Goal: Communication & Community: Answer question/provide support

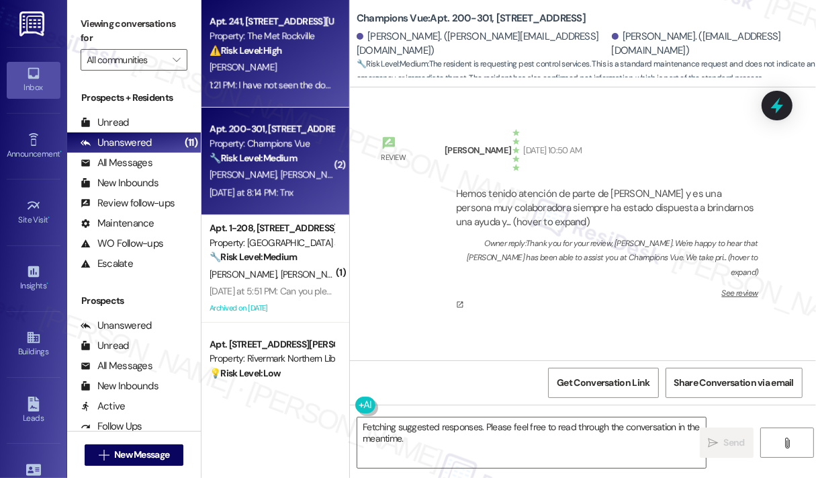
scroll to position [13884, 0]
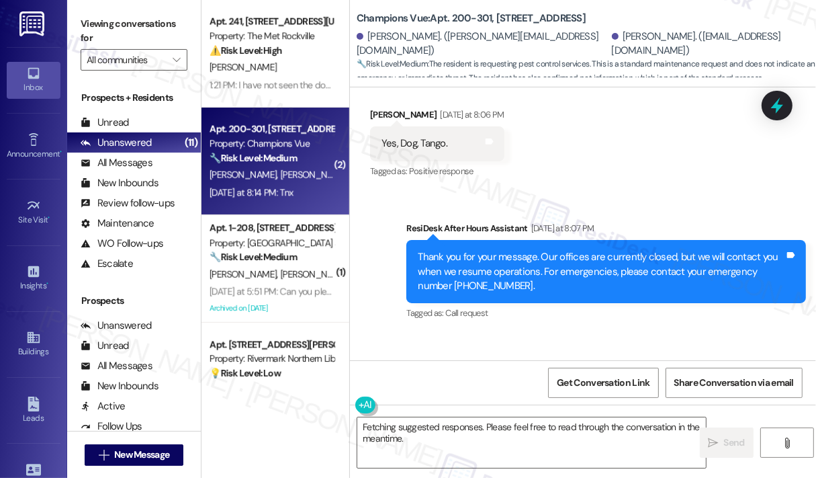
click at [490, 353] on div "Received via SMS Johan Prieto Yesterday at 8:14 PM Translated message: Thanks O…" at bounding box center [454, 406] width 188 height 107
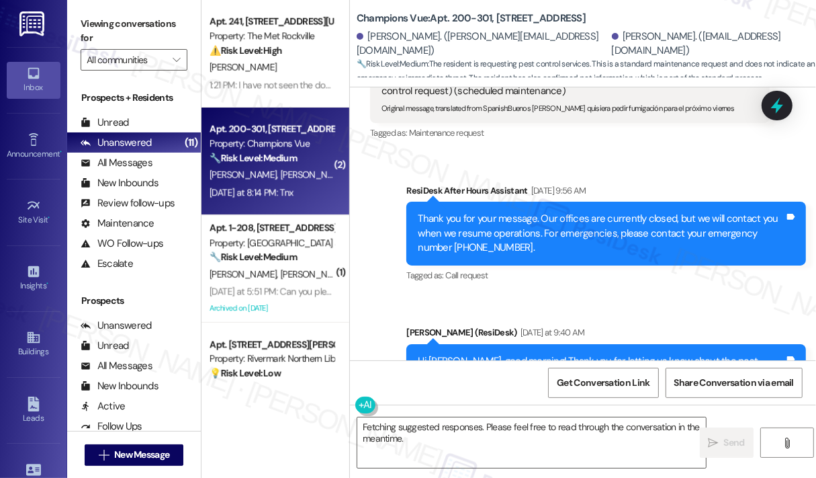
scroll to position [13507, 0]
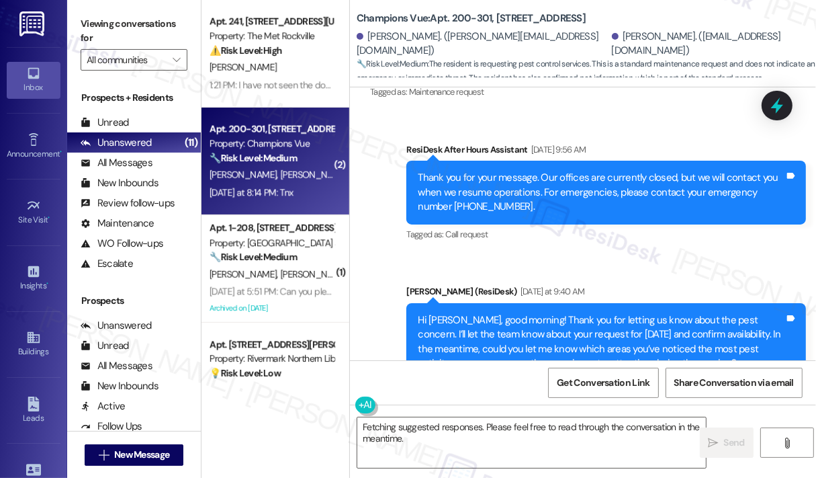
click at [629, 224] on div "Tagged as: Call request Click to highlight conversations about Call request" at bounding box center [606, 233] width 400 height 19
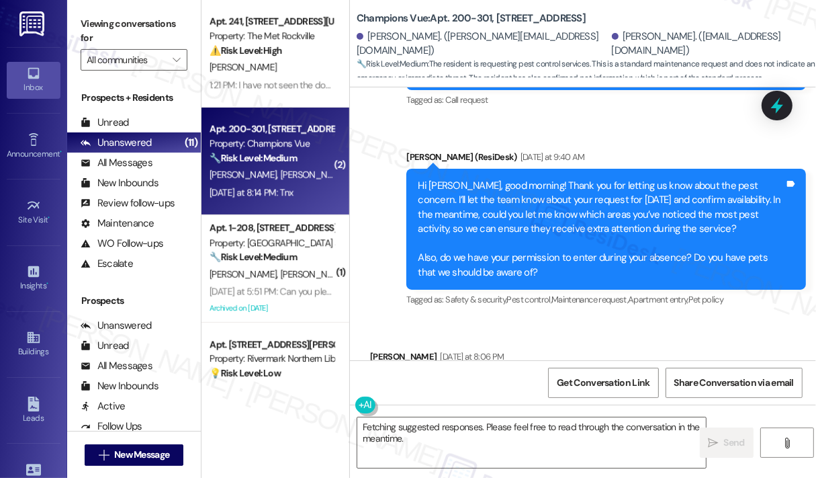
scroll to position [13722, 0]
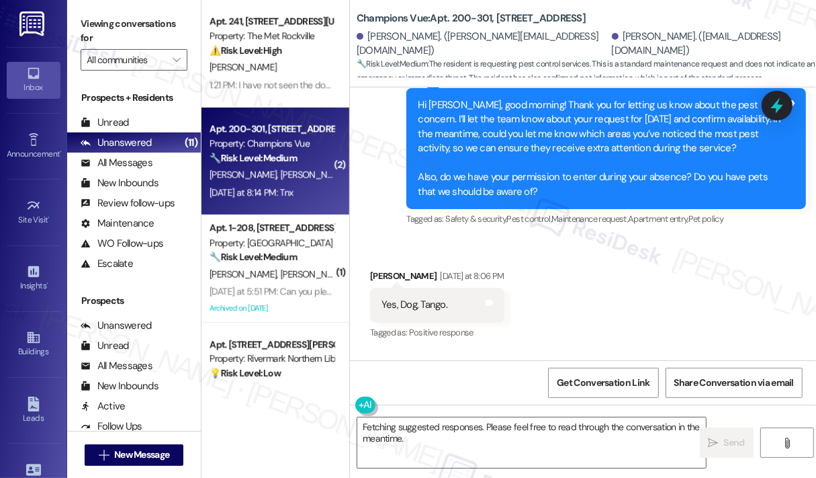
click at [590, 239] on div "Received via SMS Johan Prieto Yesterday at 8:06 PM Yes, Dog, Tango. Tags and no…" at bounding box center [583, 296] width 466 height 114
click at [724, 239] on div "Received via SMS Johan Prieto Yesterday at 8:06 PM Yes, Dog, Tango. Tags and no…" at bounding box center [583, 296] width 466 height 114
click at [570, 239] on div "Received via SMS Johan Prieto Yesterday at 8:06 PM Yes, Dog, Tango. Tags and no…" at bounding box center [583, 296] width 466 height 114
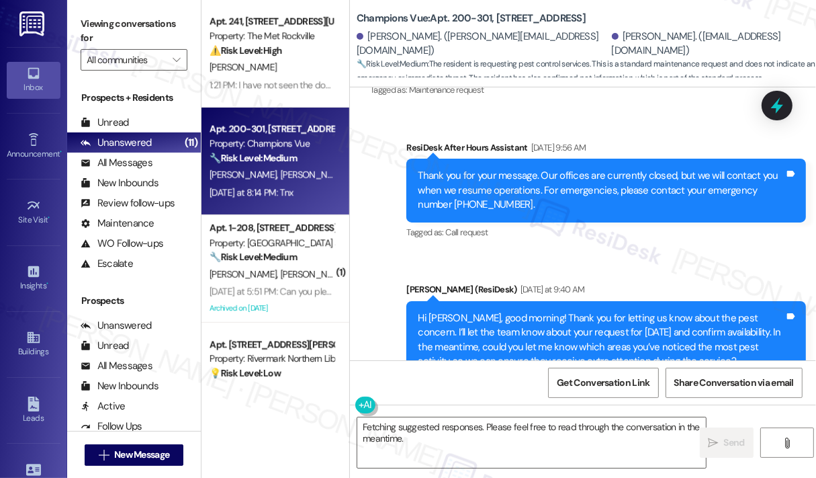
scroll to position [13507, 0]
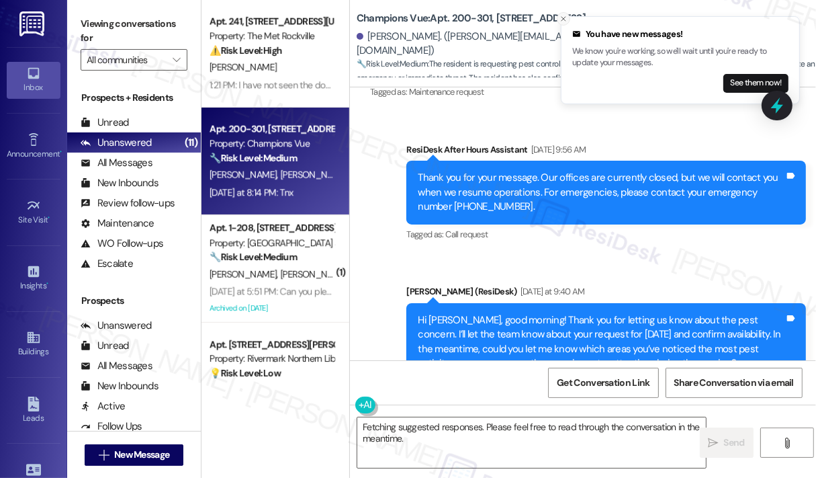
click at [562, 18] on icon "Close toast" at bounding box center [564, 19] width 8 height 8
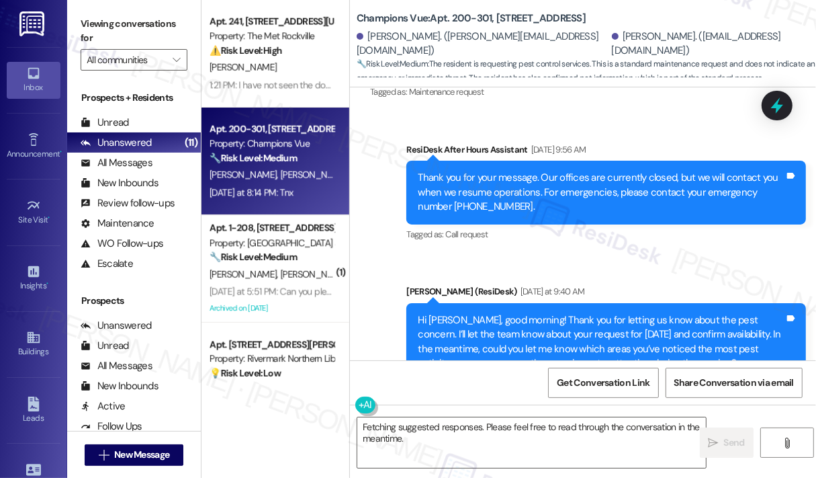
click at [602, 153] on div "Sent via SMS ResiDesk After Hours Assistant Aug 20, 2025 at 9:56 AM Thank you f…" at bounding box center [606, 193] width 420 height 122
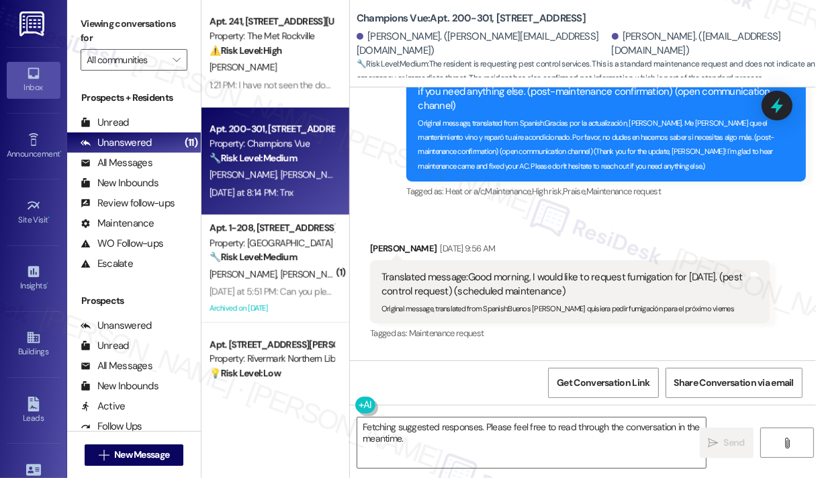
scroll to position [13265, 0]
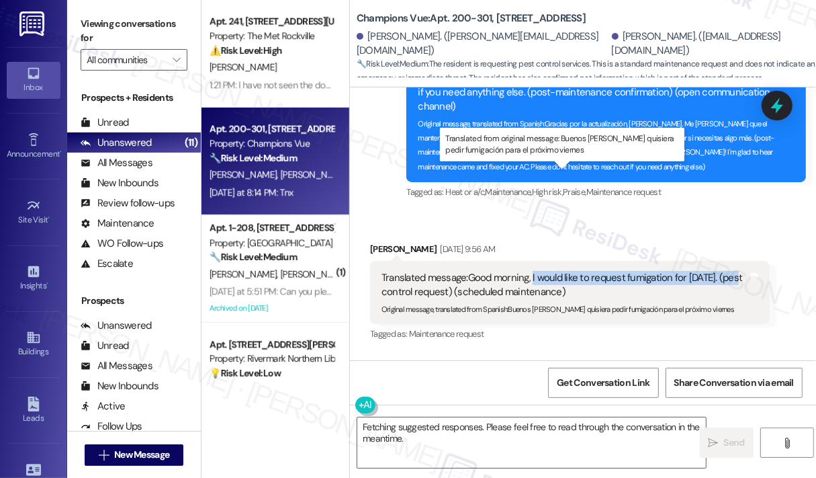
drag, startPoint x: 734, startPoint y: 177, endPoint x: 532, endPoint y: 174, distance: 201.6
click at [532, 271] on div "Translated message: Good morning, I would like to request fumigation for next F…" at bounding box center [565, 285] width 367 height 29
copy div "I would like to request fumigation for next Friday."
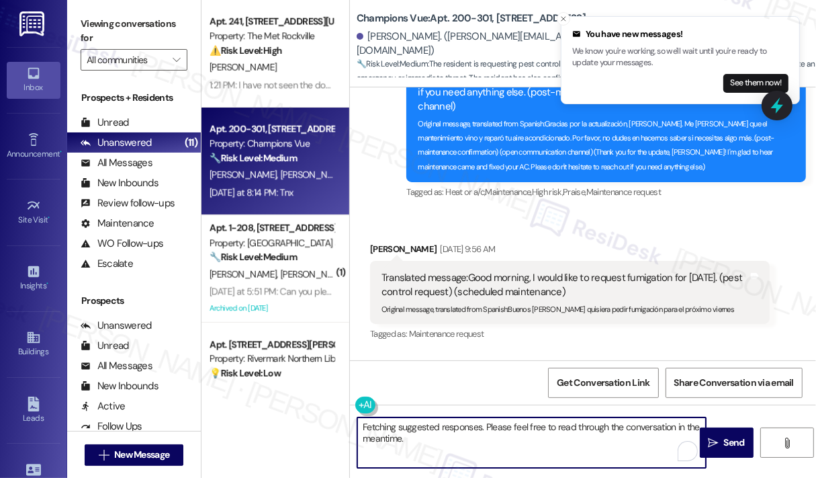
click at [486, 445] on textarea "Fetching suggested responses. Please feel free to read through the conversation…" at bounding box center [531, 442] width 349 height 50
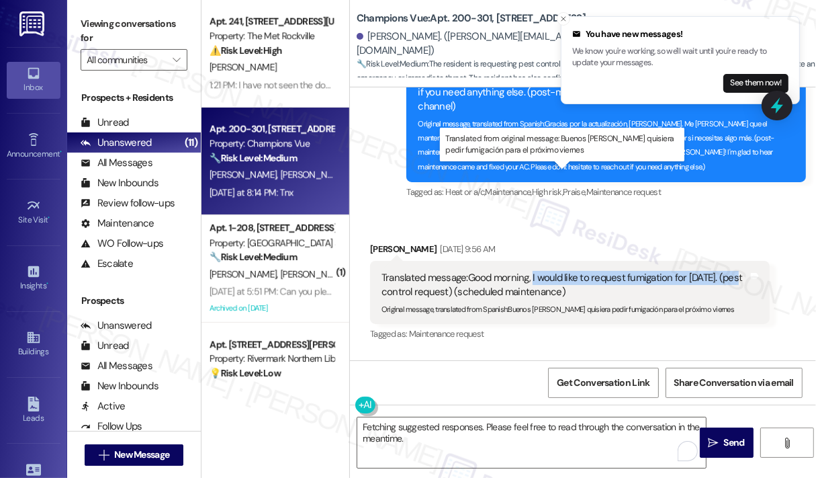
drag, startPoint x: 533, startPoint y: 175, endPoint x: 736, endPoint y: 174, distance: 202.2
click at [736, 271] on div "Translated message: Good morning, I would like to request fumigation for next F…" at bounding box center [565, 285] width 367 height 29
copy div "I would like to request fumigation for next Friday."
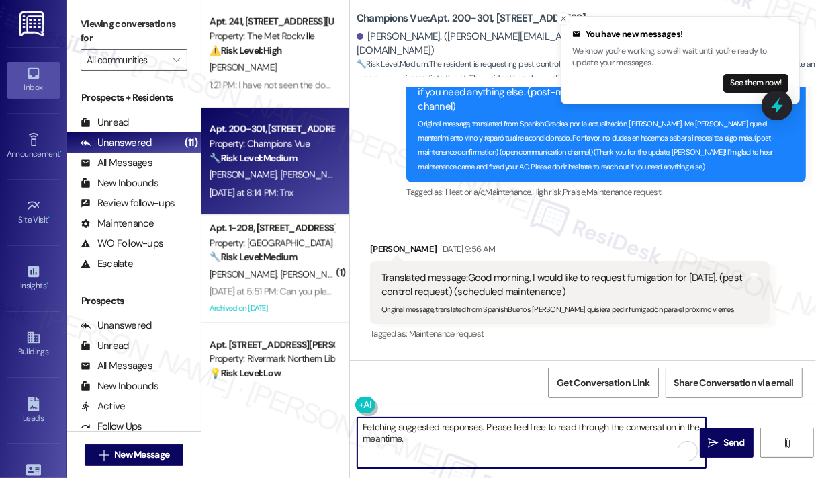
drag, startPoint x: 431, startPoint y: 447, endPoint x: 343, endPoint y: 425, distance: 91.6
click at [343, 425] on div "Apt. 241, 225 N Washington St Property: The Met Rockville ⚠️ Risk Level: High T…" at bounding box center [509, 239] width 615 height 478
paste textarea "Thank you for reaching out. Can you let us know what issue you’re experiencing …"
click at [466, 428] on textarea "Thank you for reaching out. Can you let us know what issue you’re experiencing …" at bounding box center [531, 442] width 349 height 50
type textarea "Thank you. Can you let us know what issue you’re experiencing that requires fum…"
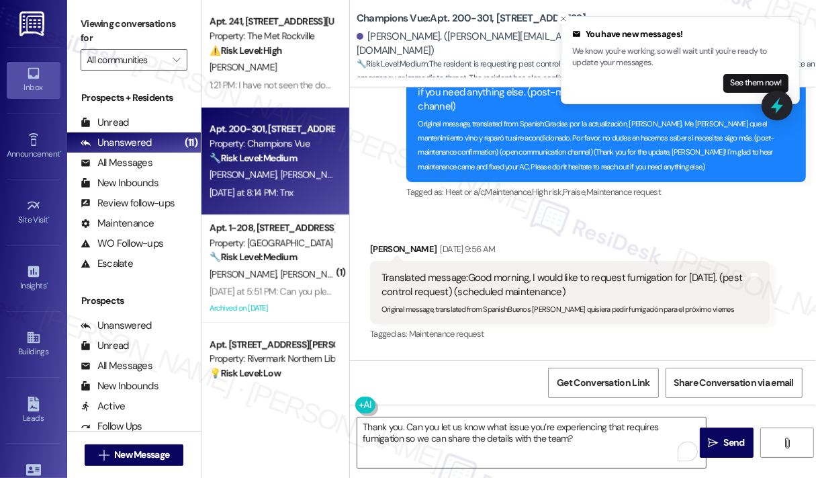
drag, startPoint x: 466, startPoint y: 428, endPoint x: 417, endPoint y: 276, distance: 159.6
click at [417, 374] on div "Sent via SMS ResiDesk After Hours Assistant Aug 20, 2025 at 9:56 AM Thank you f…" at bounding box center [606, 435] width 420 height 122
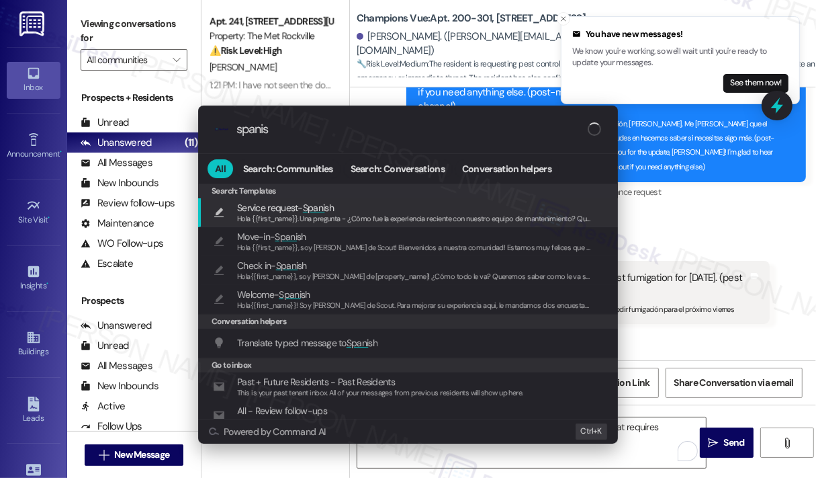
type input "spanish"
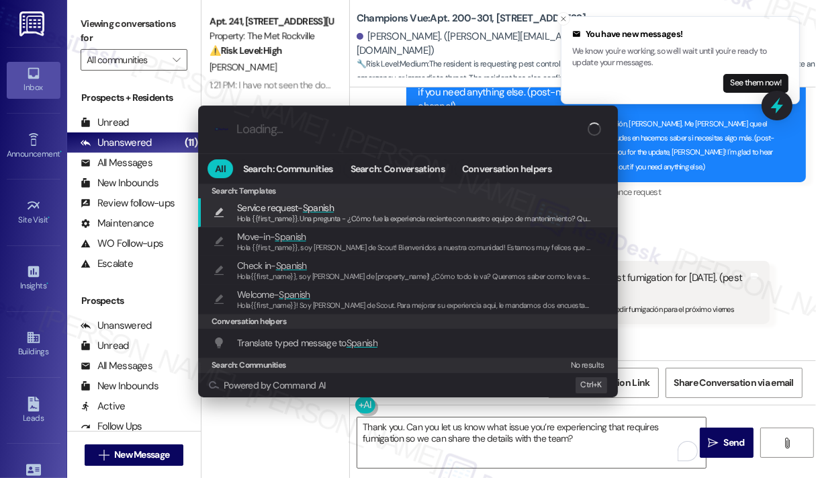
type textarea "Hola {{first_name}}. Una pregunta - ¿Cómo fue la experiencia reciente con nuest…"
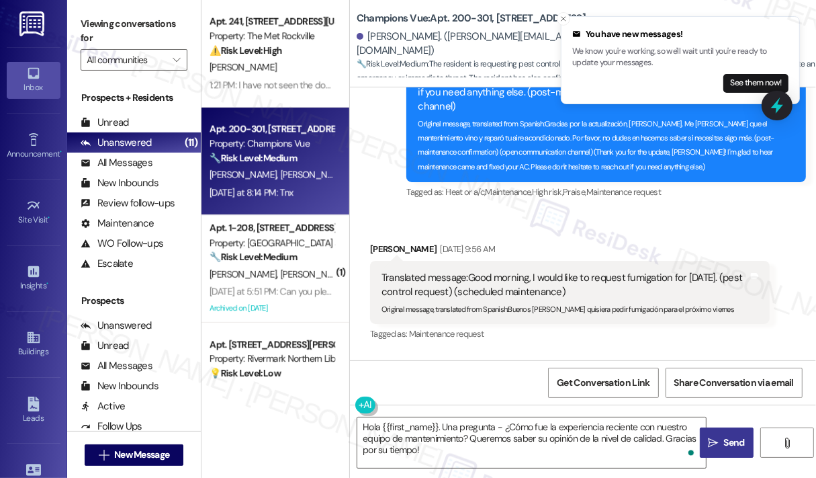
click at [711, 443] on icon "" at bounding box center [713, 442] width 10 height 11
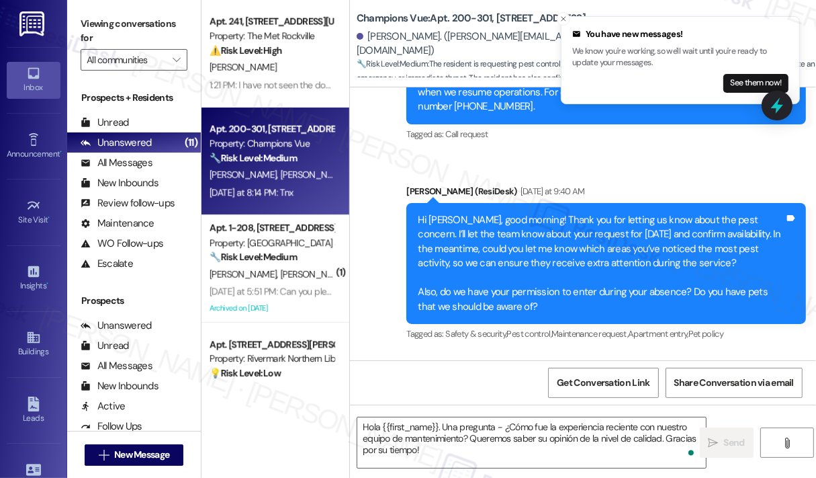
click at [281, 271] on span "C. Hargest" at bounding box center [314, 274] width 67 height 12
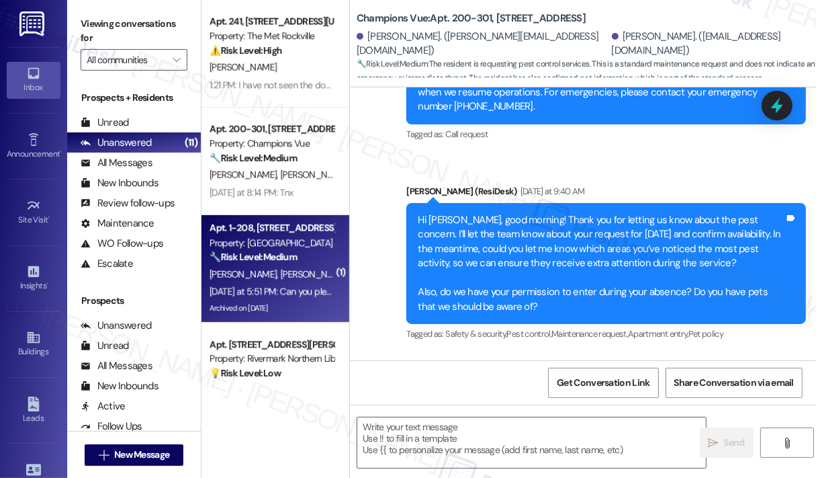
scroll to position [13883, 0]
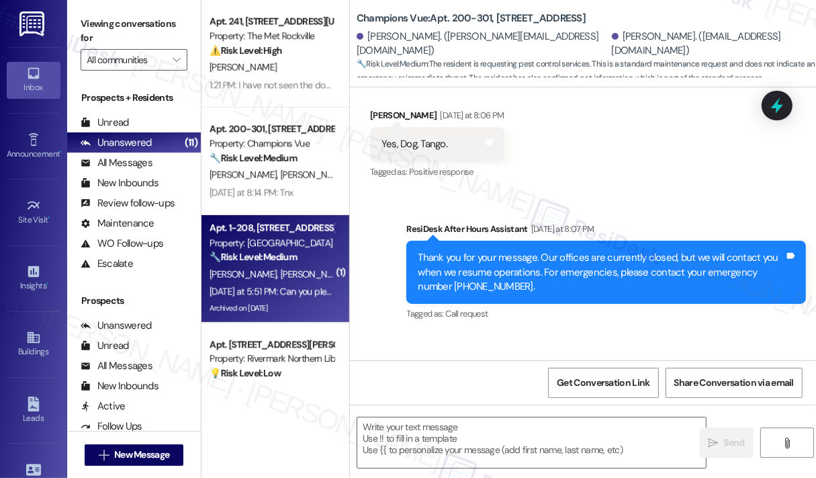
type textarea "Fetching suggested responses. Please feel free to read through the conversation…"
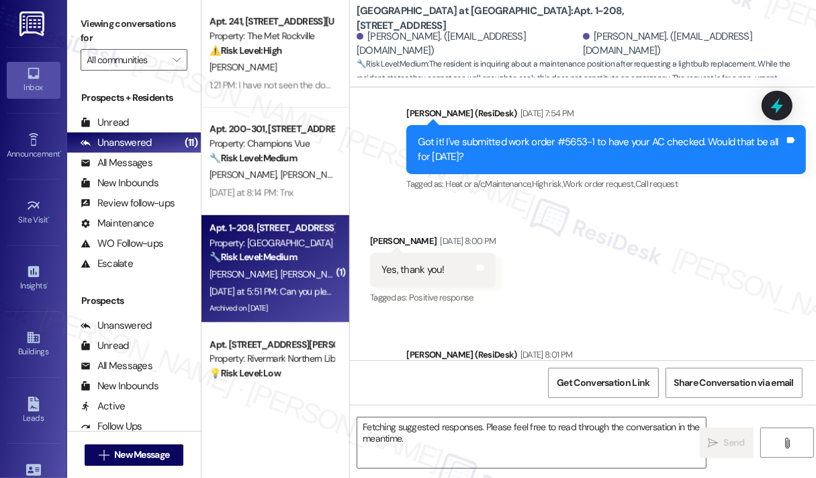
scroll to position [8973, 0]
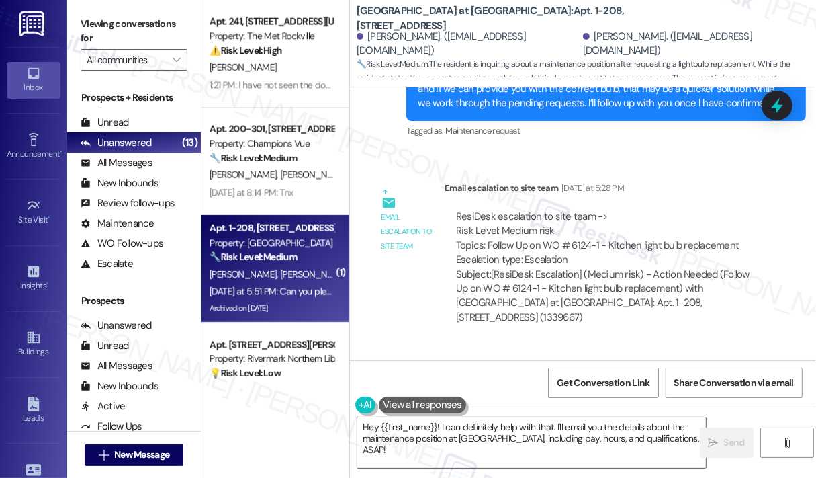
drag, startPoint x: 633, startPoint y: 310, endPoint x: 382, endPoint y: 296, distance: 251.6
click at [382, 406] on div "Can you please also email me information on what a maintenance position at J Ha…" at bounding box center [565, 420] width 367 height 29
copy div "Can you please also email me information on what a maintenance position at J Ha…"
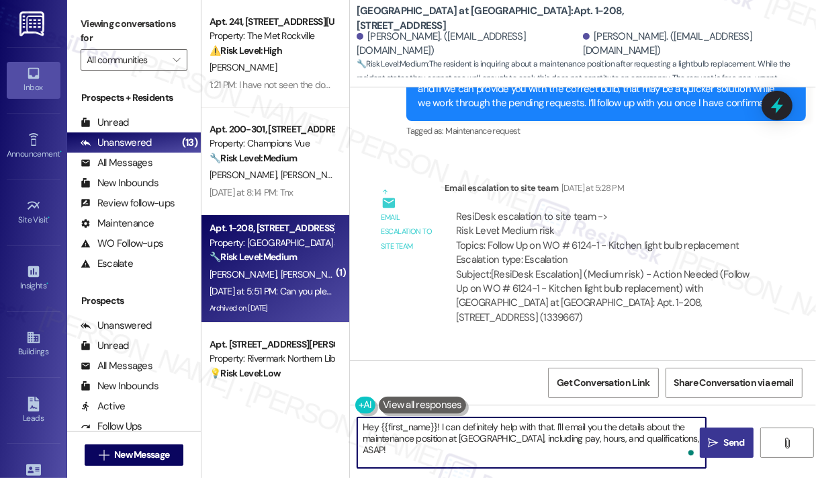
drag, startPoint x: 441, startPoint y: 423, endPoint x: 724, endPoint y: 439, distance: 283.9
click at [724, 439] on div "Hey {{first_name}}! I can definitely help with that. I'll email you the details…" at bounding box center [583, 454] width 466 height 101
paste textarea "Thank you for reaching out. Can you let us know if you’re asking about a specif…"
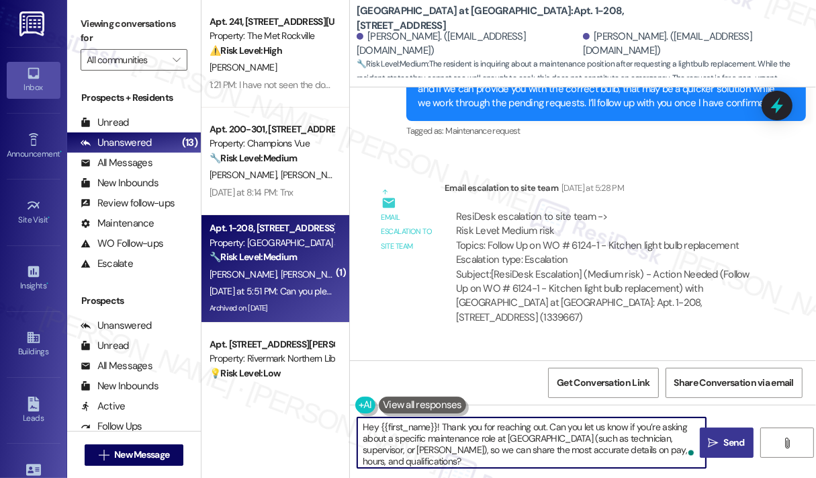
type textarea "Hey {{first_name}}! Thank you for reaching out. Can you let us know if you’re a…"
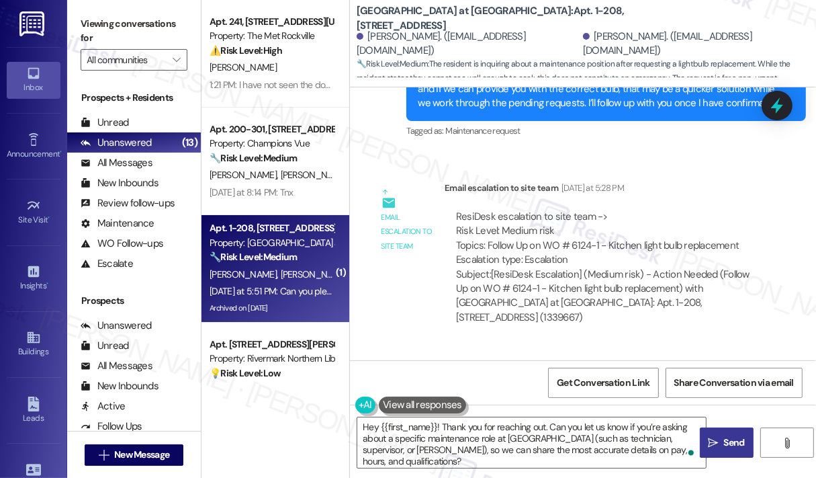
click at [720, 437] on span " Send" at bounding box center [726, 442] width 42 height 14
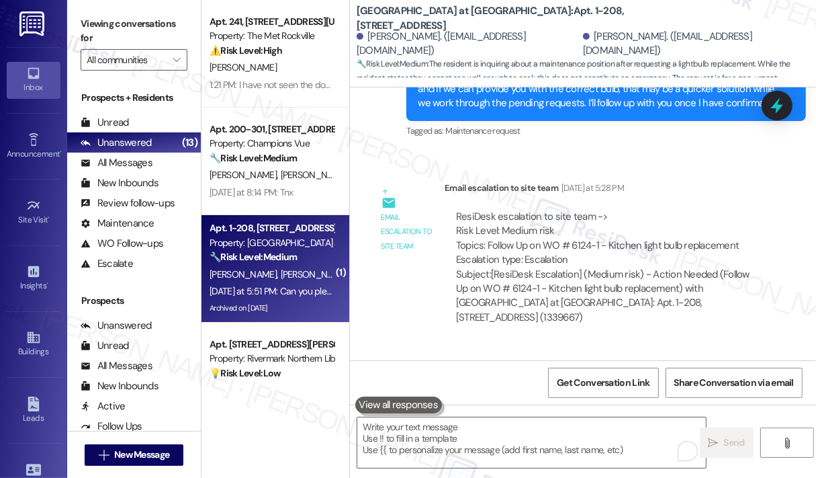
click at [533, 345] on div "Received via SMS Damiano Deangelus Question Yesterday at 5:51 PM Can you please…" at bounding box center [583, 410] width 466 height 130
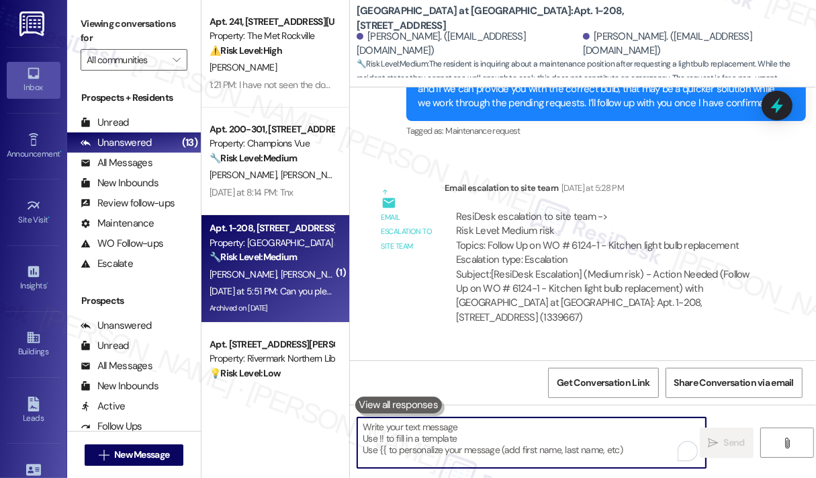
click at [476, 459] on textarea "To enrich screen reader interactions, please activate Accessibility in Grammarl…" at bounding box center [531, 442] width 349 height 50
paste textarea "Thank you for reaching out. Can you let us know if you’re asking about a specif…"
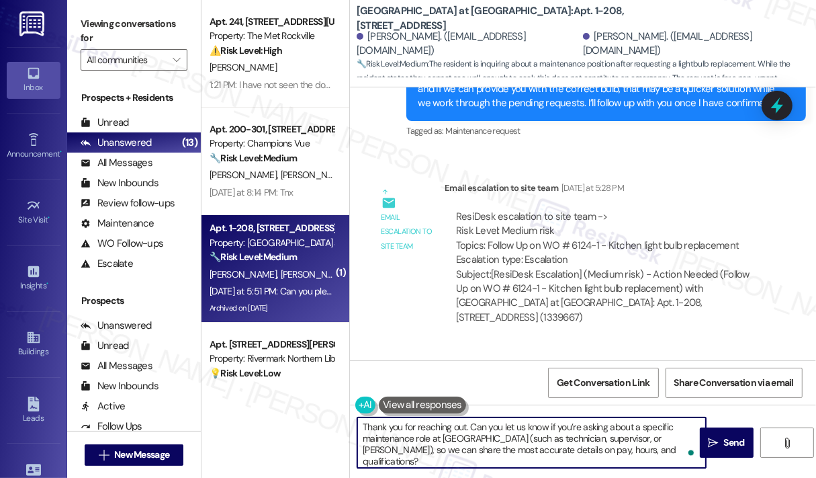
type textarea "Thank you for reaching out. Can you let us know if you’re asking about a specif…"
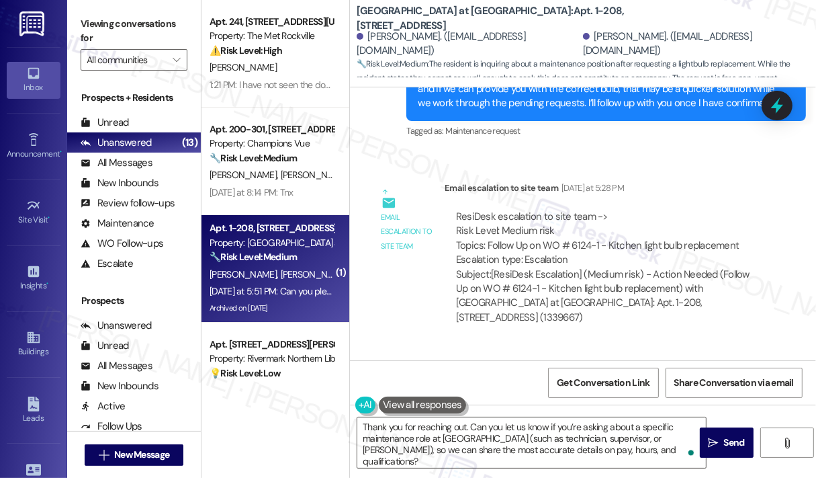
click at [720, 365] on div "Received via SMS Damiano Deangelus Question Yesterday at 5:51 PM Can you please…" at bounding box center [570, 420] width 420 height 110
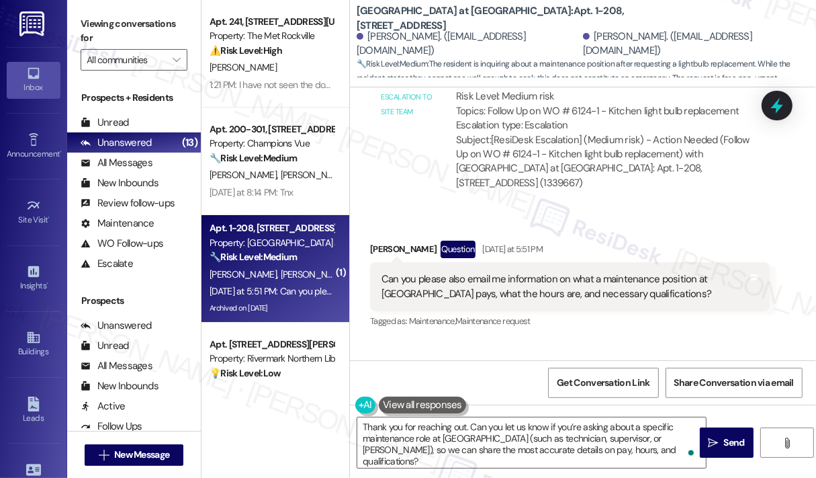
scroll to position [9110, 0]
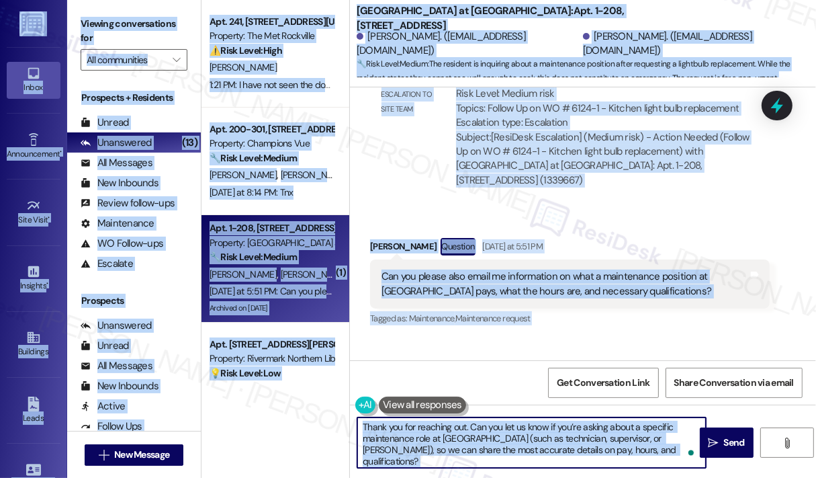
click at [643, 435] on textarea "Thank you for reaching out. Can you let us know if you’re asking about a specif…" at bounding box center [531, 442] width 349 height 50
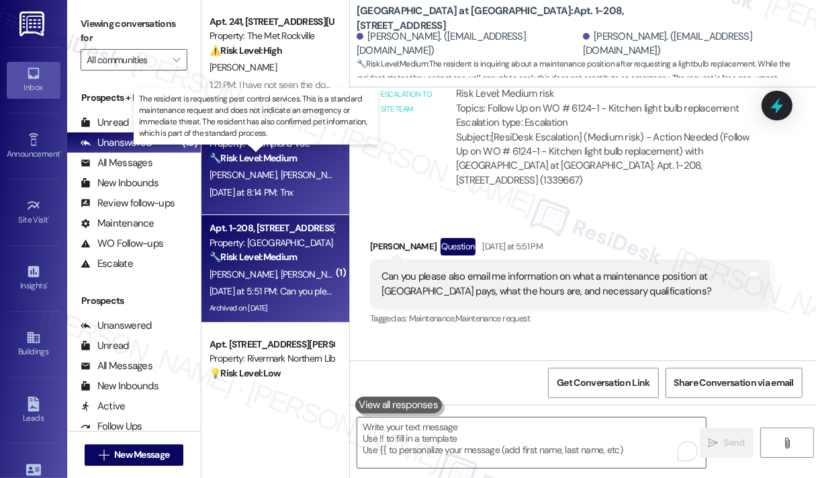
click at [292, 153] on strong "🔧 Risk Level: Medium" at bounding box center [253, 158] width 87 height 12
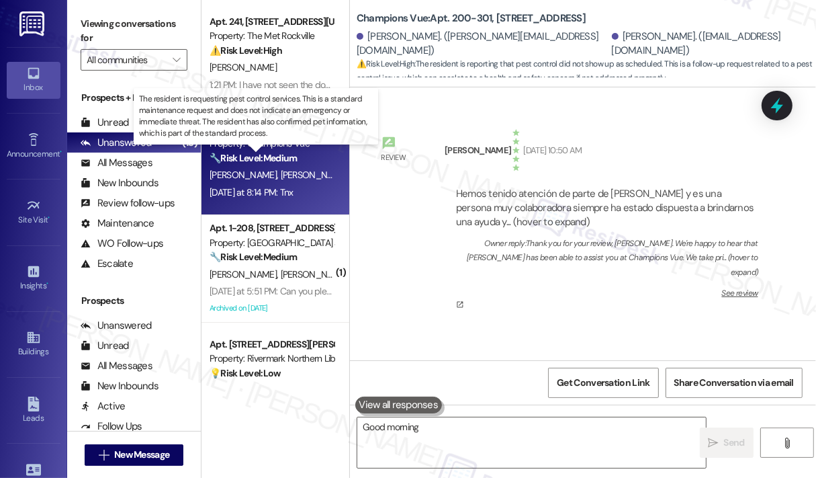
scroll to position [14196, 0]
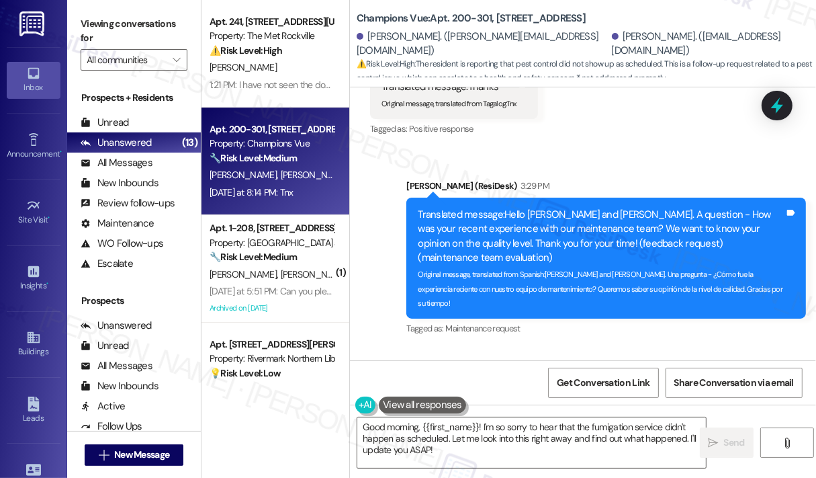
click at [473, 378] on div "Johan Prieto 3:30 PM" at bounding box center [570, 387] width 400 height 19
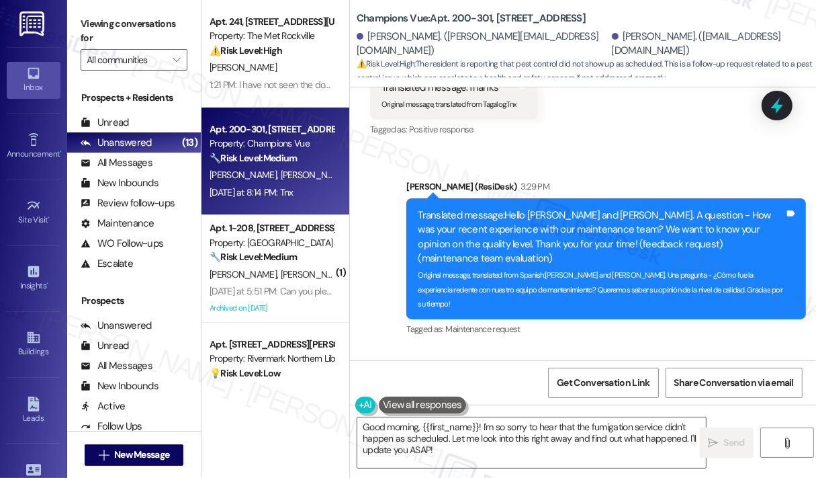
scroll to position [14197, 0]
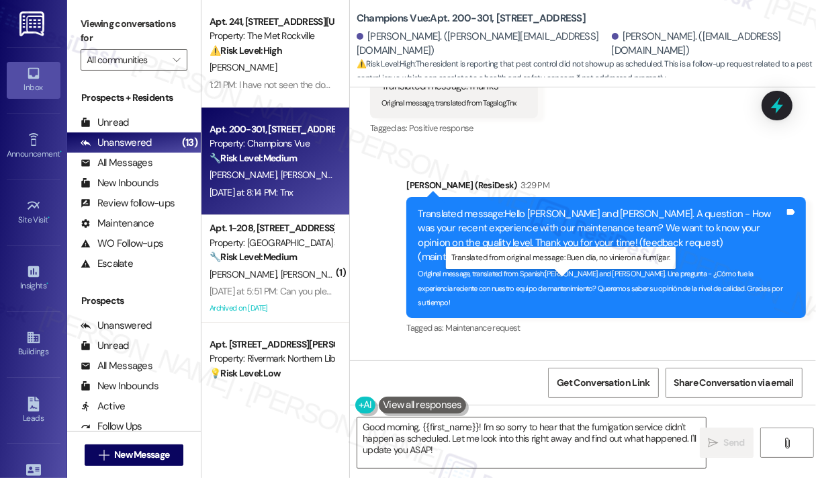
drag, startPoint x: 535, startPoint y: 288, endPoint x: 656, endPoint y: 277, distance: 122.1
click at [656, 406] on div "Translated message: Good morning, they didn't come to fumigate. (follow-up requ…" at bounding box center [565, 420] width 367 height 29
drag, startPoint x: 656, startPoint y: 277, endPoint x: 529, endPoint y: 286, distance: 127.3
click at [529, 406] on div "Translated message: Good morning, they didn't come to fumigate. (follow-up requ…" at bounding box center [565, 420] width 367 height 29
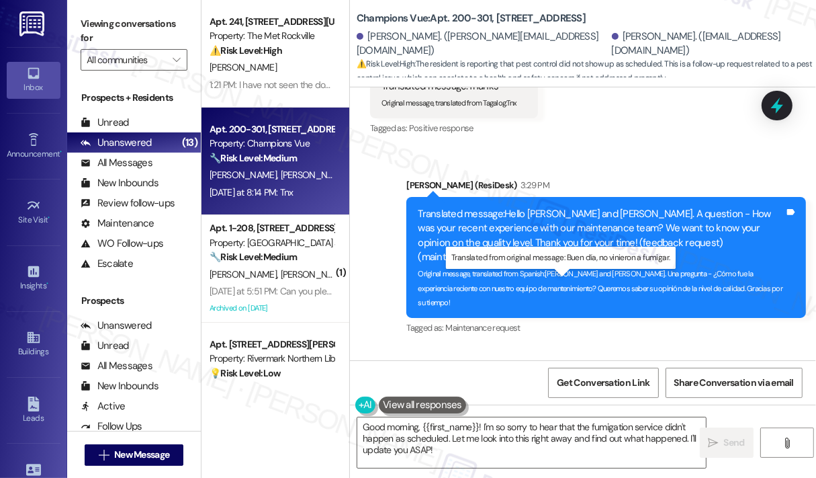
copy div ", they didn't come to fumigate."
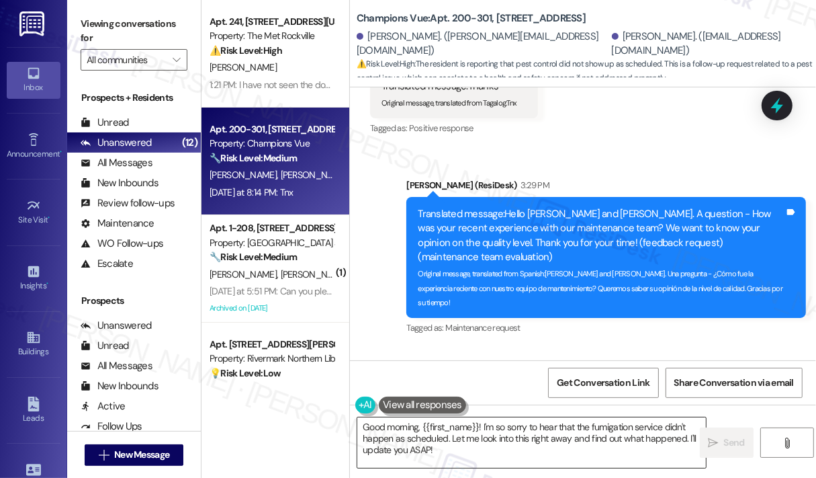
click at [516, 458] on textarea "Good morning, {{first_name}}! I'm so sorry to hear that the fumigation service …" at bounding box center [531, 442] width 349 height 50
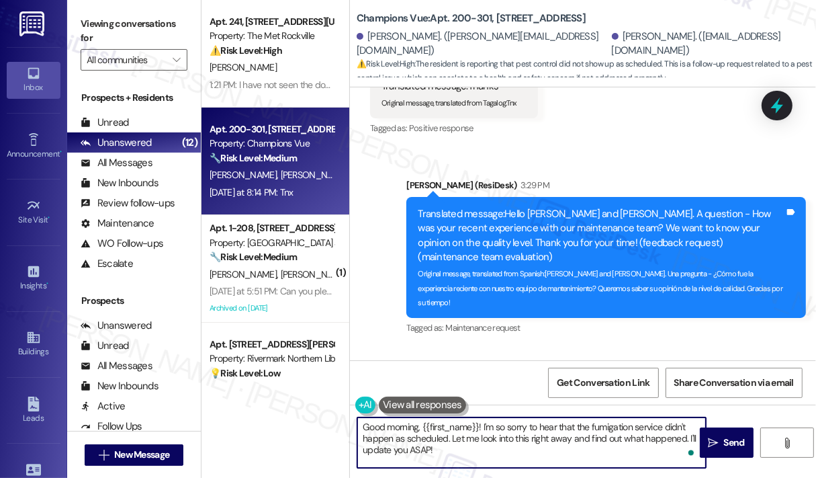
drag, startPoint x: 529, startPoint y: 443, endPoint x: 438, endPoint y: 447, distance: 90.8
click at [411, 419] on textarea "Good morning, {{first_name}}! I'm so sorry to hear that the fumigation service …" at bounding box center [531, 442] width 349 height 50
click at [456, 456] on textarea "Good morning, {{first_name}}! I'm so sorry to hear that the fumigation service …" at bounding box center [531, 442] width 349 height 50
drag, startPoint x: 456, startPoint y: 456, endPoint x: 368, endPoint y: 418, distance: 95.4
click at [368, 418] on textarea "Good morning, {{first_name}}! I'm so sorry to hear that the fumigation service …" at bounding box center [531, 442] width 349 height 50
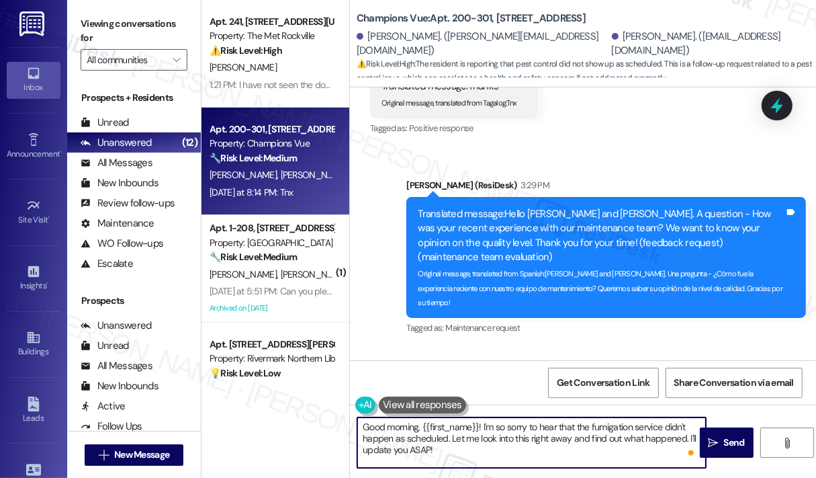
paste textarea "Thank you for reaching out. I understand they didn’t come to fumigate. Can you …"
click at [470, 429] on textarea "Thank you for reaching out. I understand they didn’t come to fumigate. Can you …" at bounding box center [531, 442] width 349 height 50
type textarea "I understand they didn’t come to fumigate. Can you share the reason you needed …"
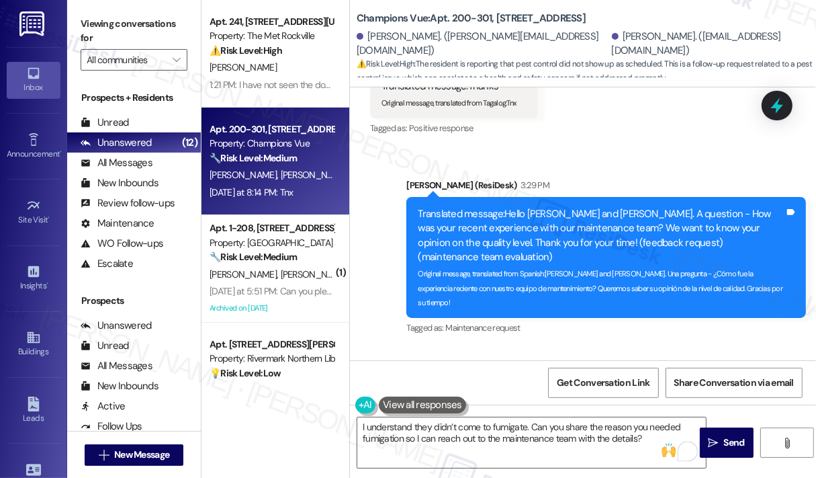
click at [697, 347] on div "Received via SMS Johan Prieto 3:30 PM Translated message: Good morning, they di…" at bounding box center [583, 418] width 466 height 142
click at [696, 347] on div "Received via SMS Johan Prieto 3:30 PM Translated message: Good morning, they di…" at bounding box center [583, 418] width 466 height 142
click at [769, 99] on icon at bounding box center [777, 105] width 23 height 23
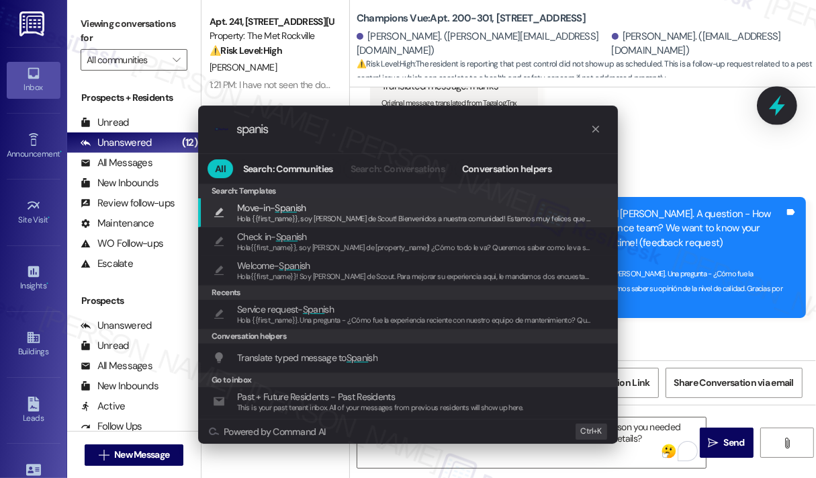
type input "spanish"
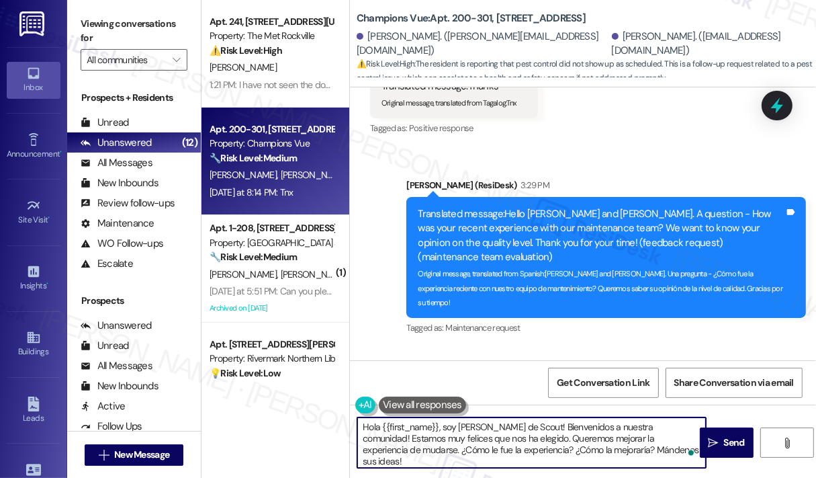
click at [591, 433] on textarea "Hola {{first_name}}, soy Sarah de Scout! Bienvenidos a nuestra comunidad! Estam…" at bounding box center [531, 442] width 349 height 50
paste textarea "Thank you for reaching out. I understand they didn’t come to fumigate. Can you …"
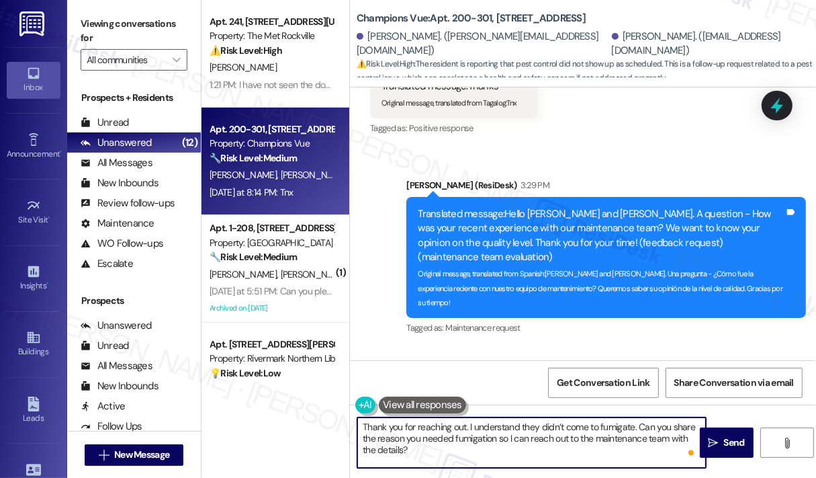
type textarea "Thank you for reaching out. I understand they didn’t come to fumigate. Can you …"
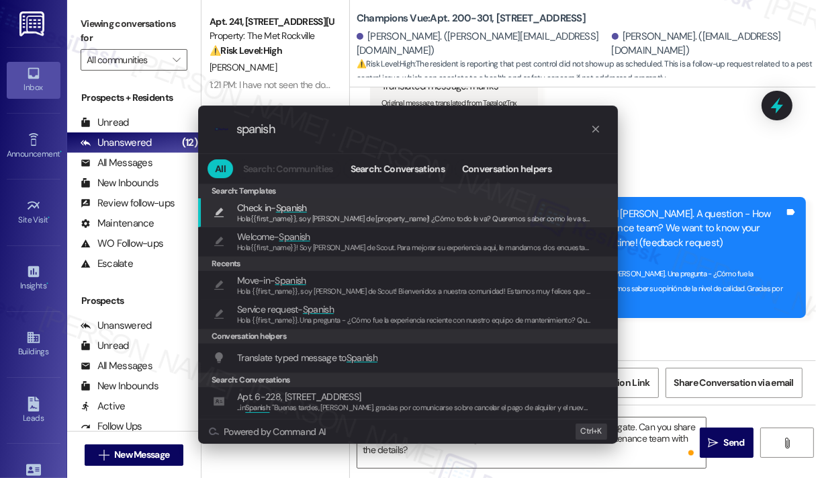
click at [685, 247] on div ".cls-1{fill:#0a055f;}.cls-2{fill:#0cc4c4;} resideskLogoBlueOrange spanish All S…" at bounding box center [408, 239] width 816 height 478
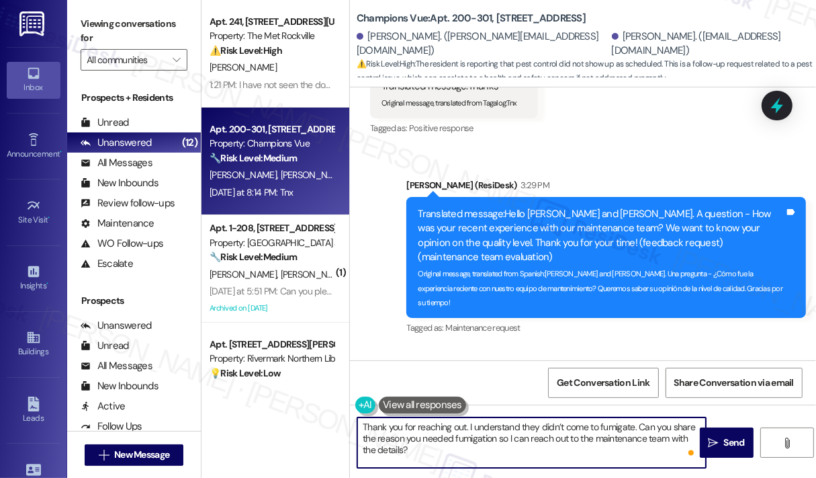
click at [583, 436] on textarea "Thank you for reaching out. I understand they didn’t come to fumigate. Can you …" at bounding box center [531, 442] width 349 height 50
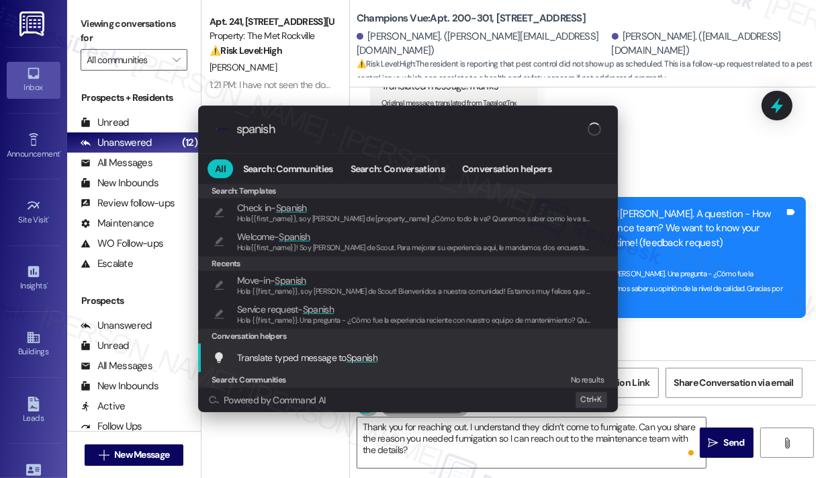
type input "spanish"
click at [402, 360] on div "Translate typed message to Spanish Add shortcut" at bounding box center [409, 357] width 393 height 15
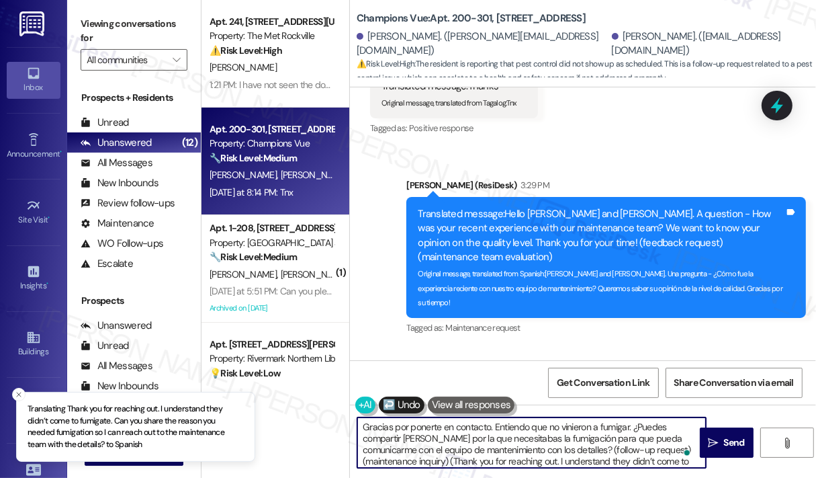
type textarea "Gracias por ponerte en contacto. Entiendo que no vinieron a fumigar. ¿Puedes co…"
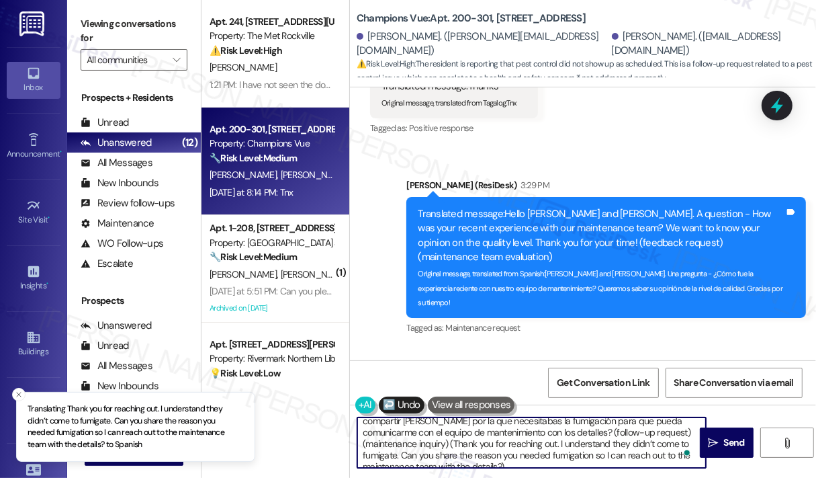
scroll to position [26, 0]
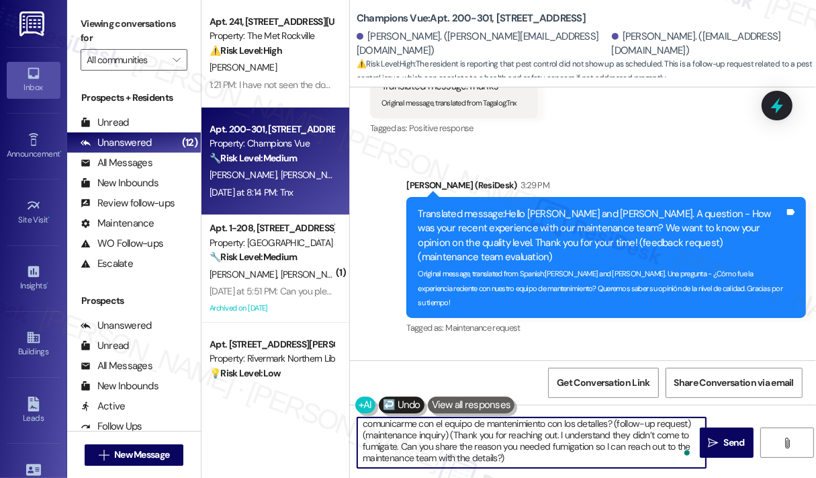
click at [614, 445] on textarea "Gracias por ponerte en contacto. Entiendo que no vinieron a fumigar. ¿Puedes co…" at bounding box center [531, 442] width 349 height 50
click at [711, 439] on icon "" at bounding box center [713, 442] width 10 height 11
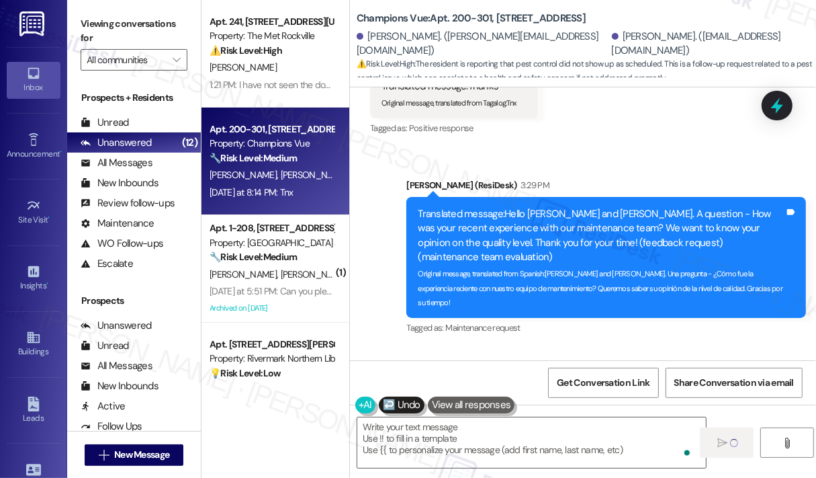
scroll to position [0, 0]
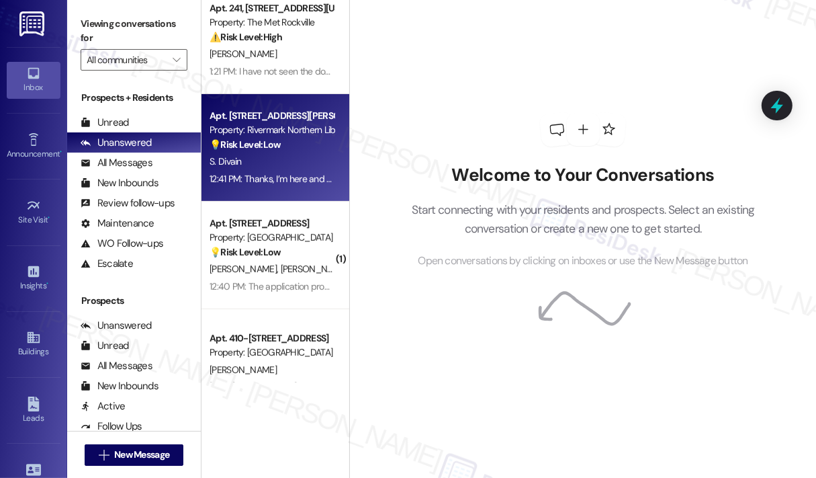
scroll to position [403, 0]
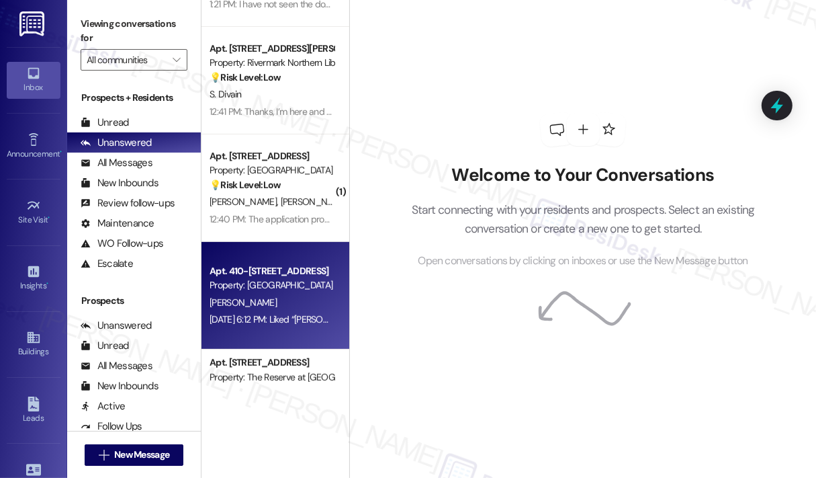
click at [308, 291] on div "Property: [GEOGRAPHIC_DATA]" at bounding box center [272, 285] width 124 height 14
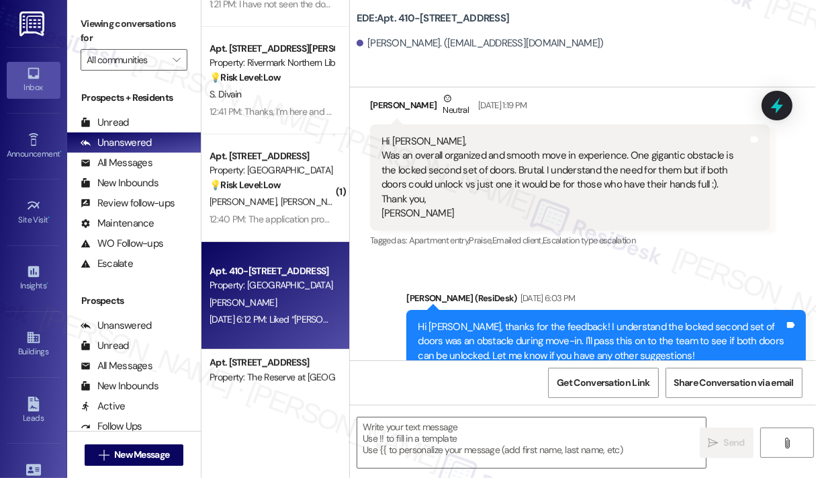
type textarea "Fetching suggested responses. Please feel free to read through the conversation…"
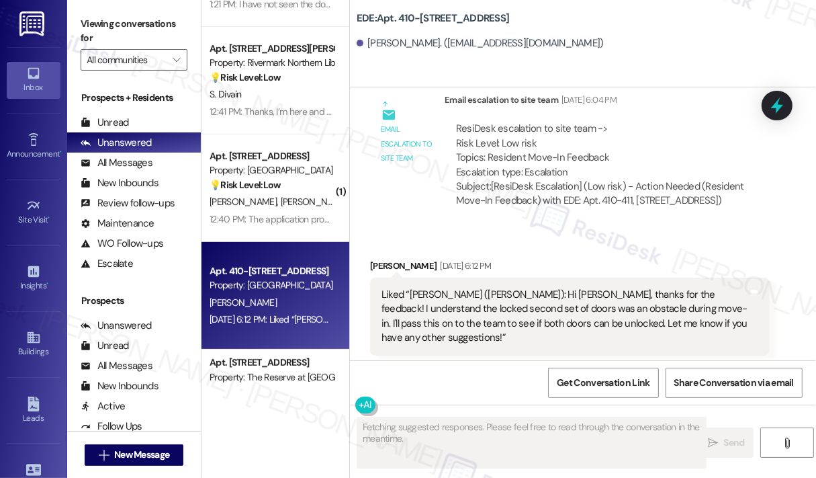
scroll to position [623, 0]
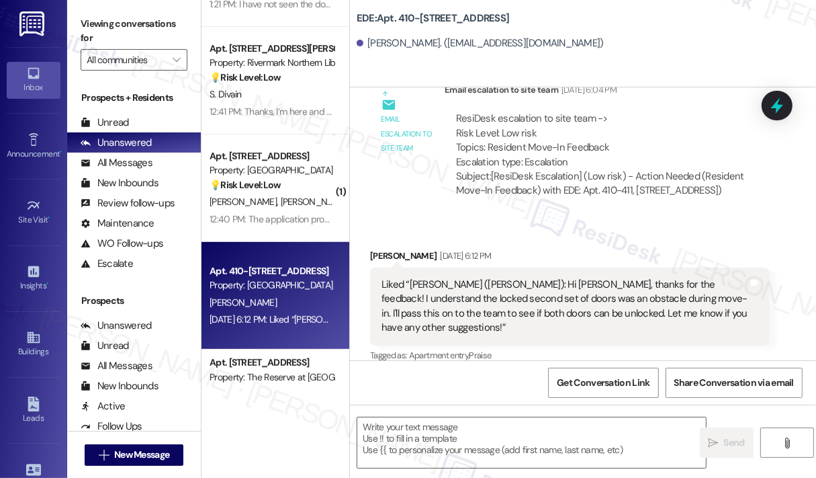
click at [566, 241] on div "Received via SMS [PERSON_NAME] [DATE] 6:12 PM Liked “[PERSON_NAME] ([PERSON_NAM…" at bounding box center [570, 307] width 420 height 136
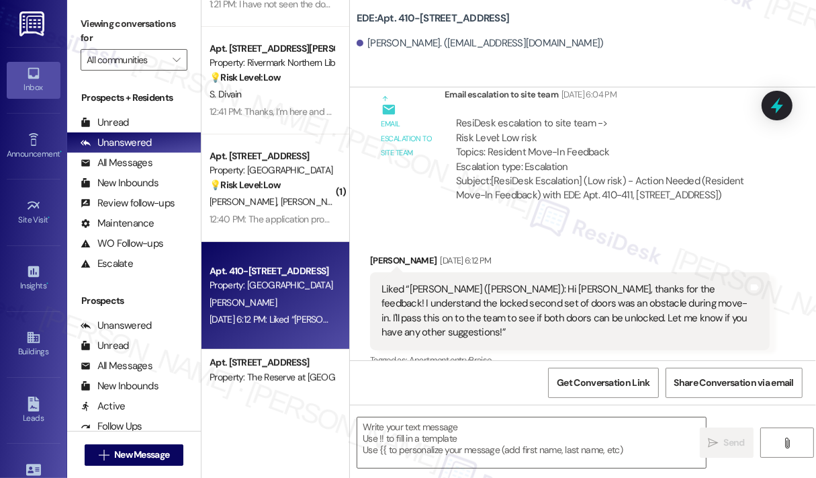
scroll to position [623, 0]
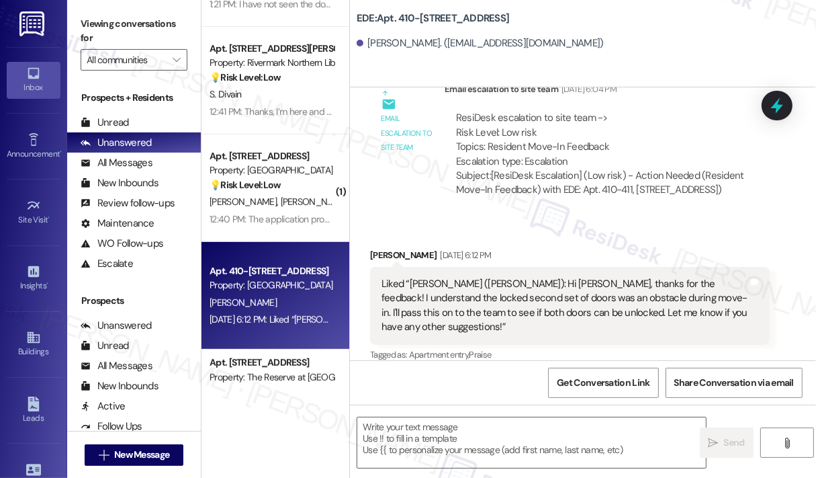
click at [658, 233] on div "Received via SMS [PERSON_NAME] [DATE] 6:12 PM Liked “[PERSON_NAME] ([PERSON_NAM…" at bounding box center [583, 296] width 466 height 157
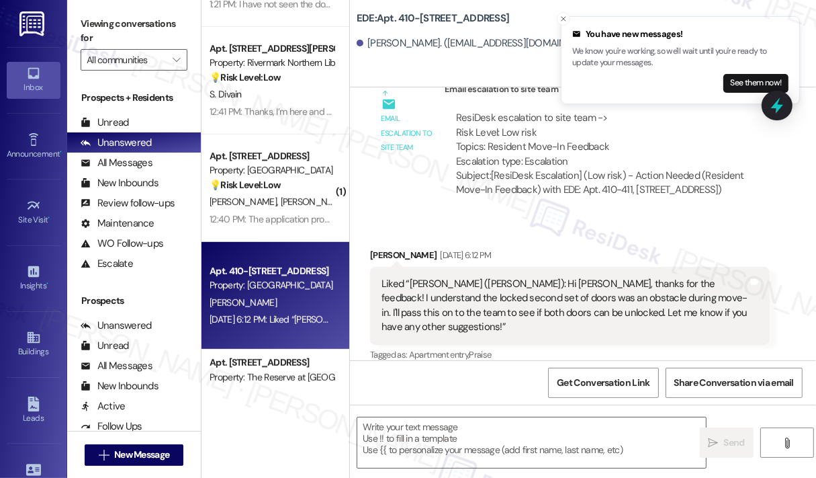
scroll to position [537, 0]
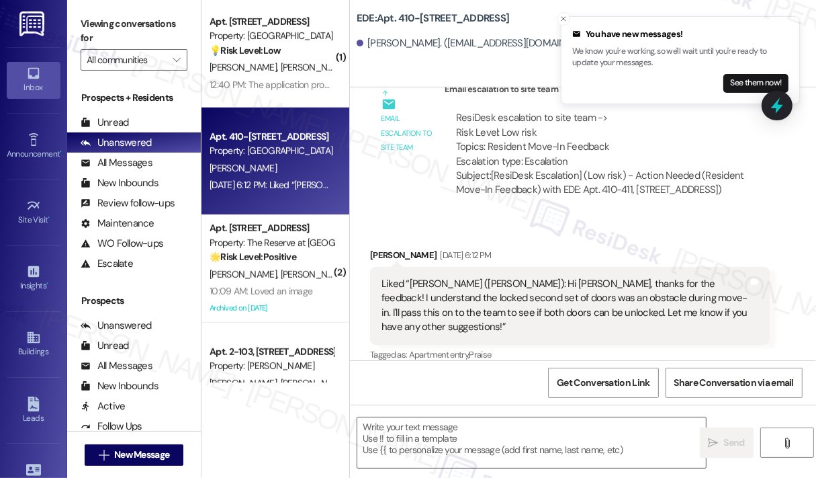
click at [570, 214] on div "Email escalation to site team Email escalation to site team [DATE] 6:04 PM Resi…" at bounding box center [570, 144] width 420 height 145
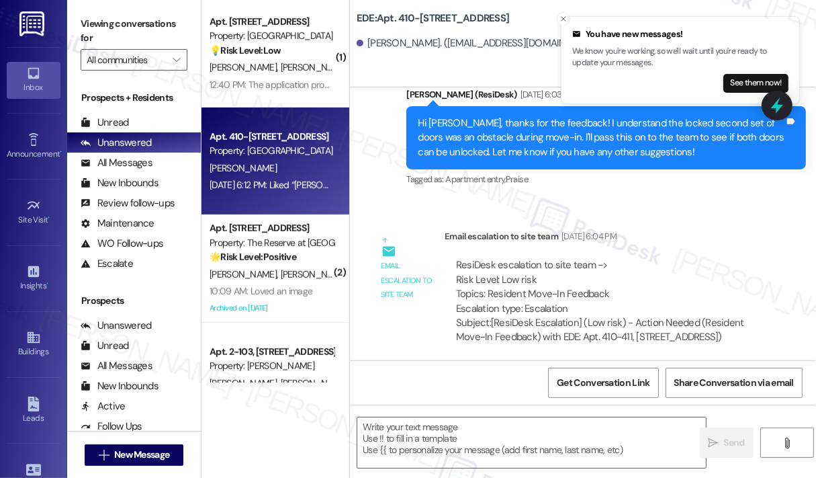
scroll to position [355, 0]
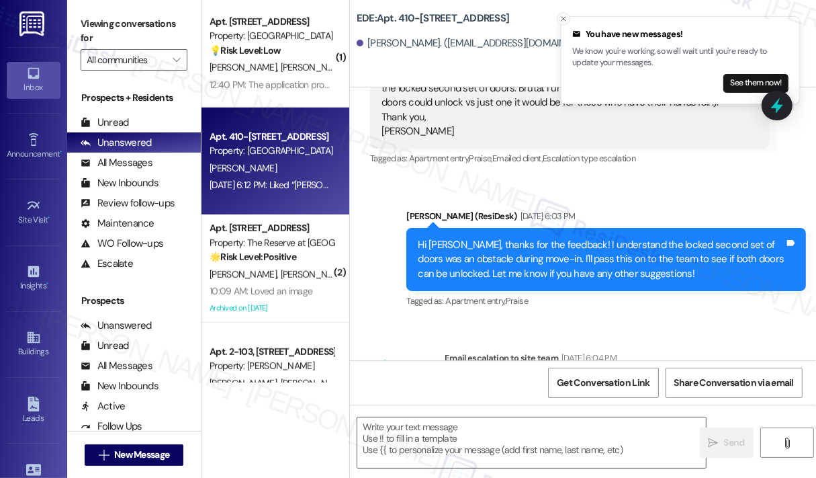
click at [564, 18] on line "Close toast" at bounding box center [564, 19] width 4 height 4
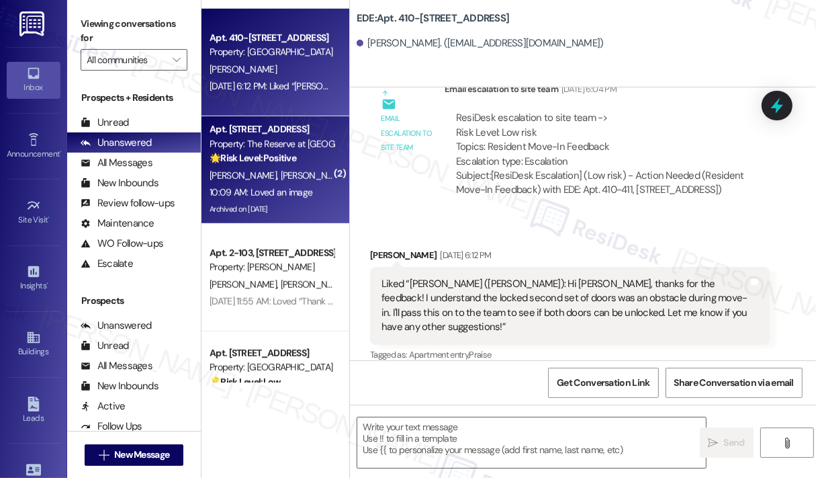
scroll to position [672, 0]
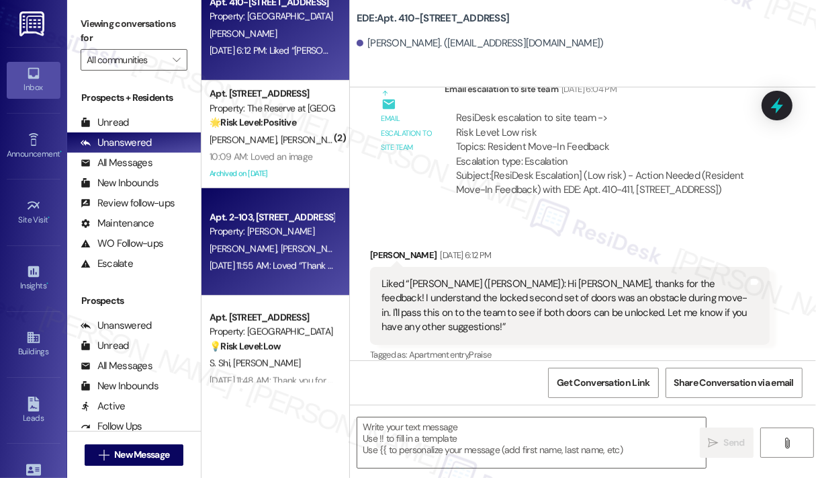
click at [275, 277] on div "Apt. 2-103, [STREET_ADDRESS] Property: J Ardin Apopka [PERSON_NAME] [PERSON_NAM…" at bounding box center [276, 241] width 148 height 107
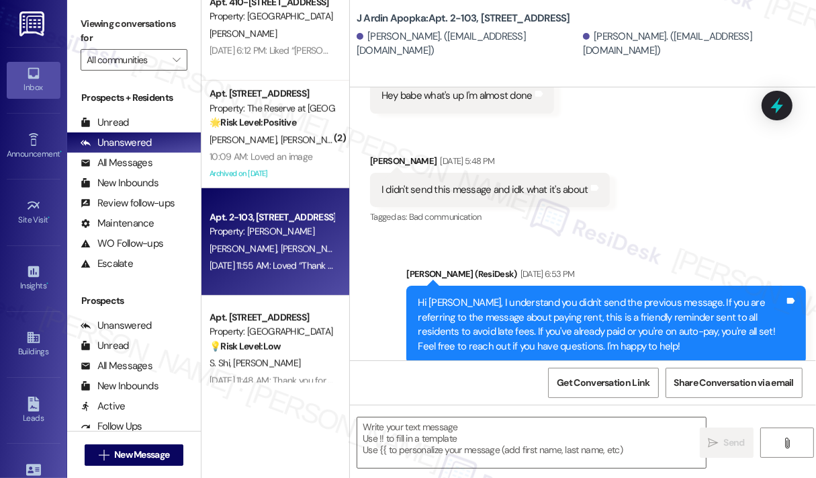
type textarea "Fetching suggested responses. Please feel free to read through the conversation…"
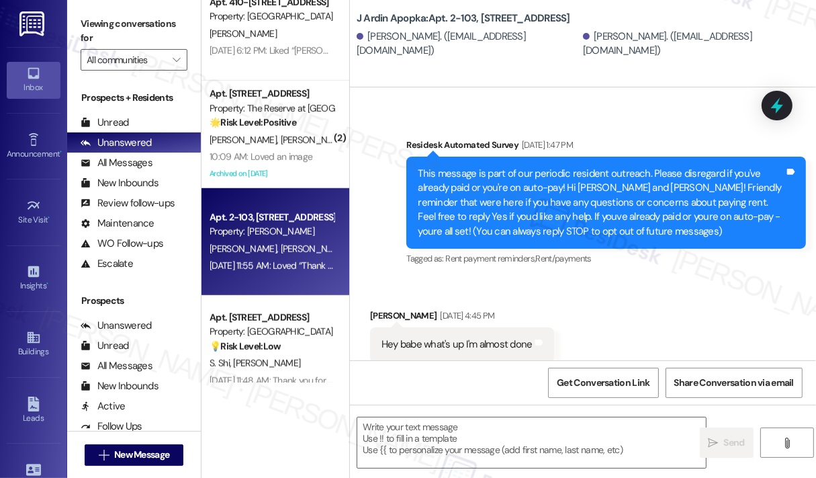
scroll to position [62, 0]
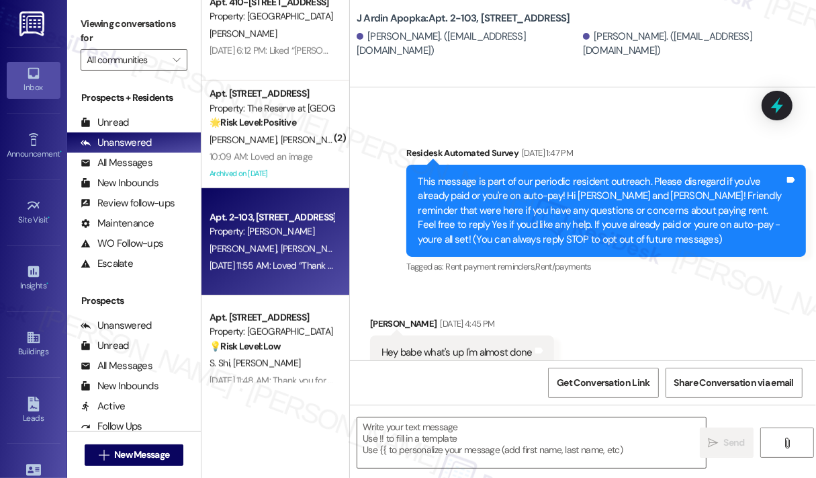
click at [623, 125] on div "Survey, sent via SMS Residesk Automated Survey [DATE] 1:47 PM This message is p…" at bounding box center [583, 201] width 466 height 171
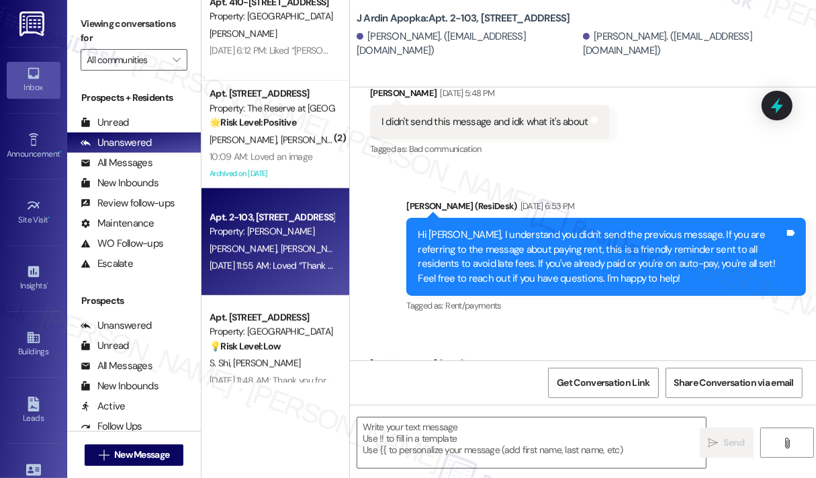
scroll to position [470, 0]
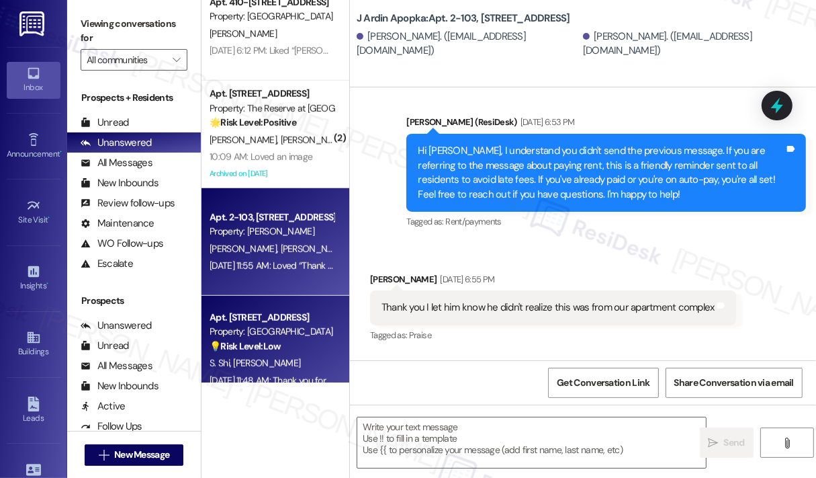
click at [306, 324] on div "Property: [GEOGRAPHIC_DATA]" at bounding box center [272, 331] width 124 height 14
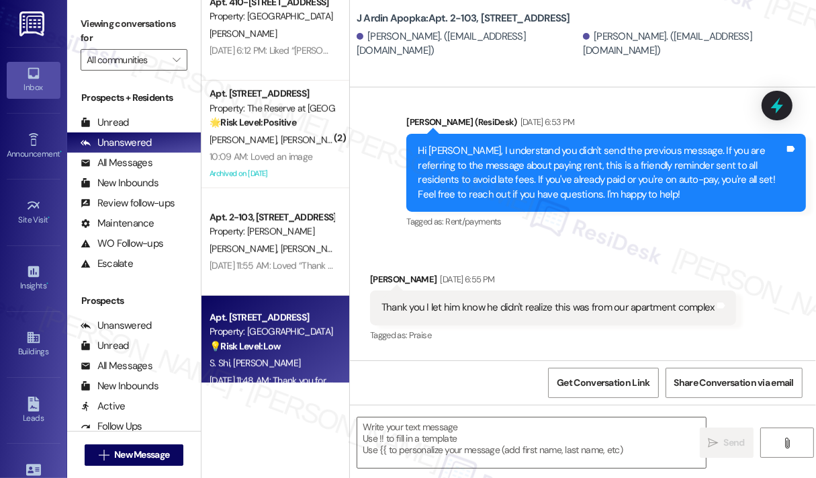
type textarea "Fetching suggested responses. Please feel free to read through the conversation…"
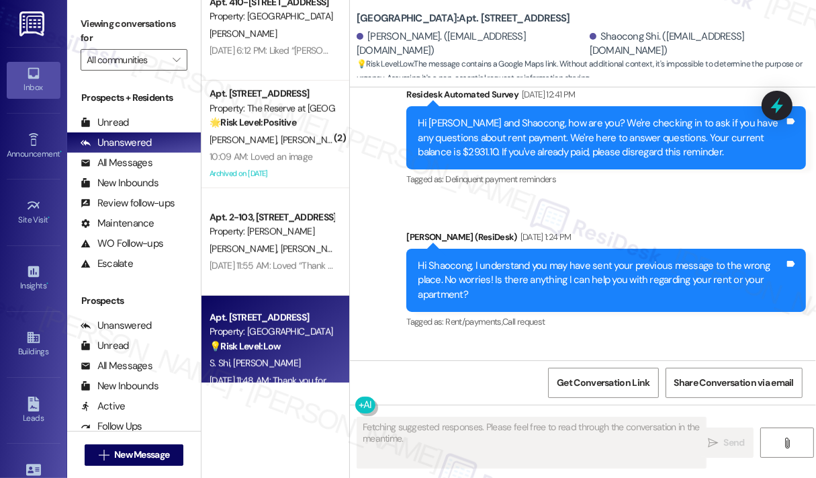
scroll to position [2870, 0]
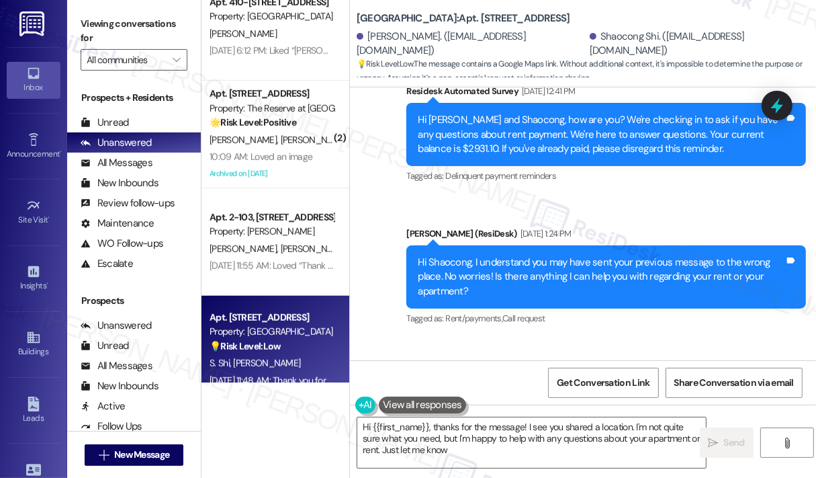
type textarea "Hi {{first_name}}, thanks for the message! I see you shared a location. I'm not…"
